Goal: Find specific page/section: Find specific page/section

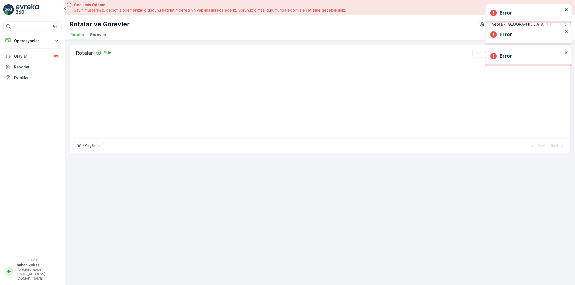
click at [567, 9] on icon "close" at bounding box center [566, 9] width 3 height 3
click at [567, 10] on icon "close" at bounding box center [566, 9] width 3 height 3
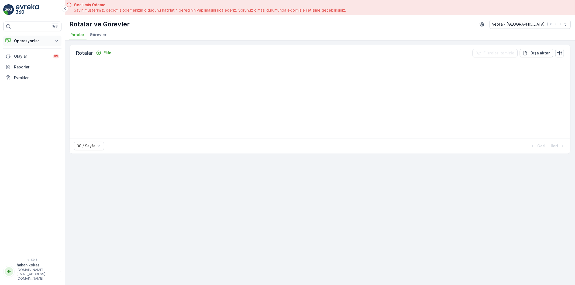
click at [54, 41] on icon at bounding box center [56, 40] width 5 height 5
click at [39, 65] on p "Rotalar & Görevler" at bounding box center [30, 65] width 33 height 5
